Goal: Transaction & Acquisition: Purchase product/service

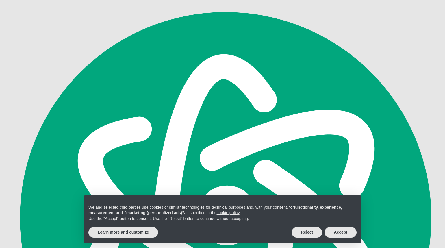
click at [356, 155] on select "Choose an option A4 Sheet A3 Sheet A3+ Sheet A2 Sheet 17" Wide Roll 24" Wide Ro…" at bounding box center [313, 156] width 87 height 8
click at [270, 152] on select "Choose an option A4 Sheet A3 Sheet A3+ Sheet A2 Sheet 17" Wide Roll 24" Wide Ro…" at bounding box center [313, 156] width 87 height 8
select select "a3-sheet"
click at [330, 167] on select "Choose an option 25 Sheets" at bounding box center [313, 165] width 87 height 8
select select "25-sheets"
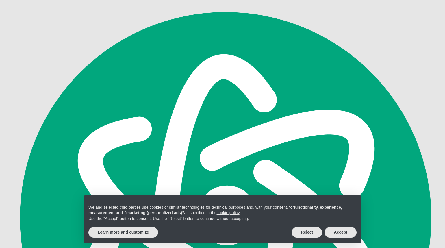
click at [270, 161] on select "Choose an option 25 Sheets" at bounding box center [313, 165] width 87 height 8
select select "a3-sheet"
click at [340, 233] on button "Accept" at bounding box center [341, 232] width 32 height 10
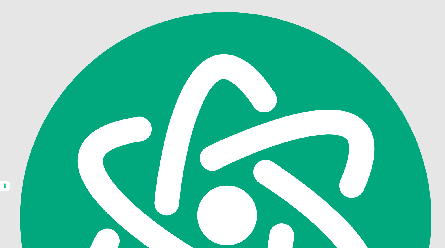
drag, startPoint x: 261, startPoint y: 97, endPoint x: 231, endPoint y: 86, distance: 32.1
type textarea "Hahnemuhle Photo-Rag Ultra Smooth 305gsm"
click at [231, 86] on h1 "Hahnemuhle Photo-Rag Ultra Smooth 305gsm" at bounding box center [307, 90] width 156 height 21
copy h1 "Hahnemuhle Photo-Rag Ultra Smooth 305gsm"
